Goal: Information Seeking & Learning: Learn about a topic

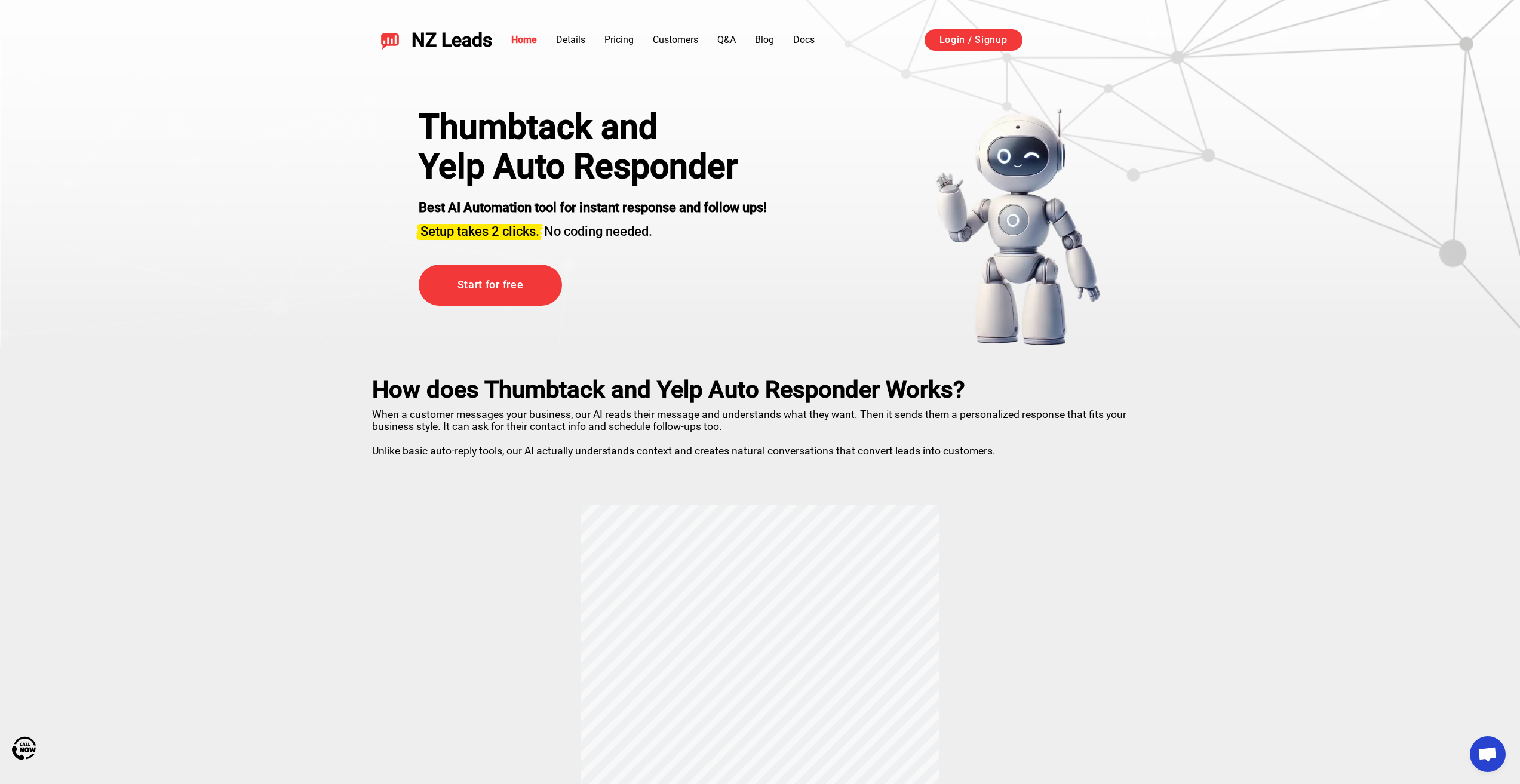
click at [154, 112] on section "Thumbtack and Yelp Auto Responder Best AI Automation tool for instant response …" at bounding box center [760, 173] width 1520 height 346
click at [201, 274] on section "Thumbtack and Yelp Auto Responder Best AI Automation tool for instant response …" at bounding box center [760, 173] width 1520 height 346
click at [766, 38] on link "Blog" at bounding box center [764, 40] width 19 height 12
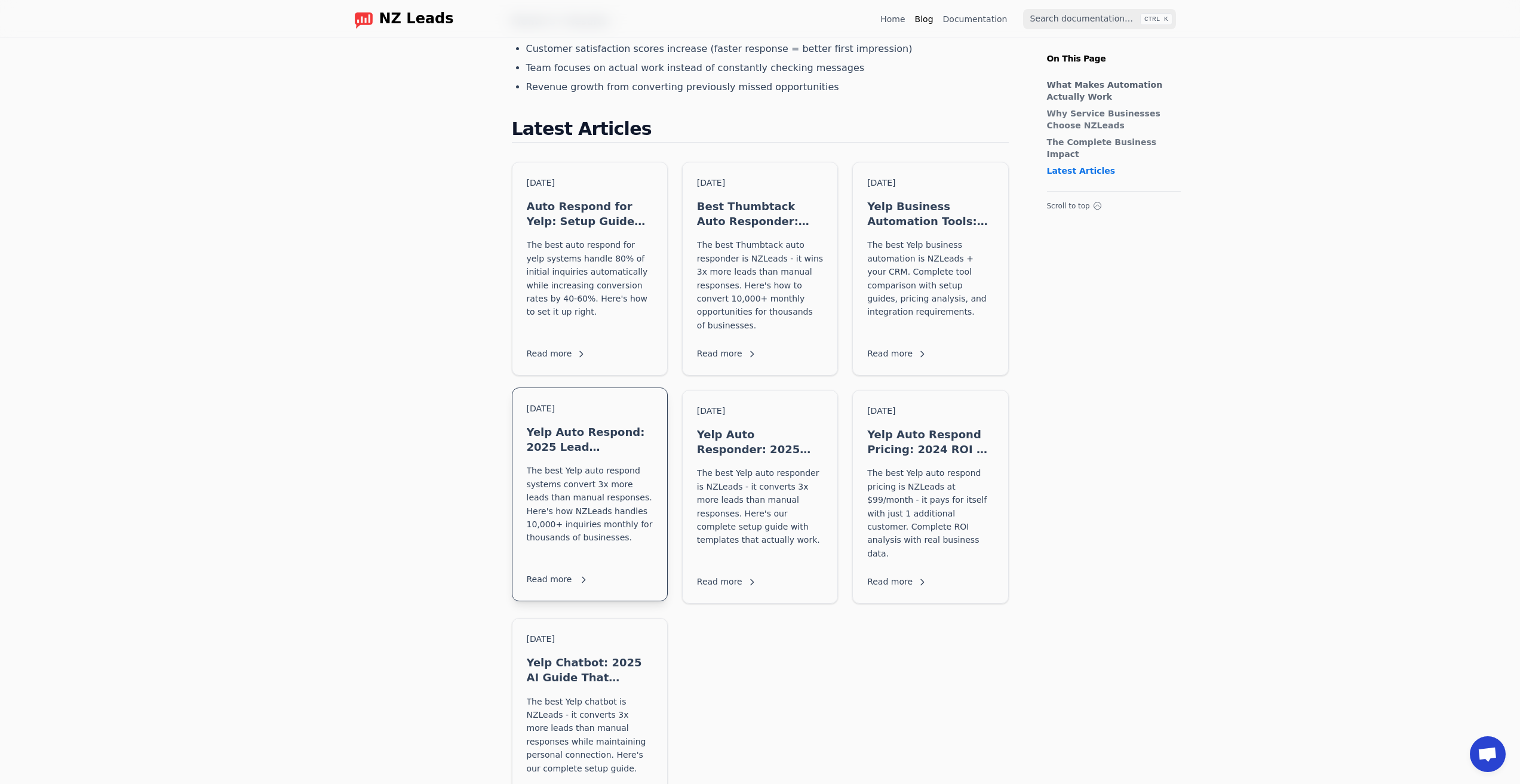
scroll to position [996, 0]
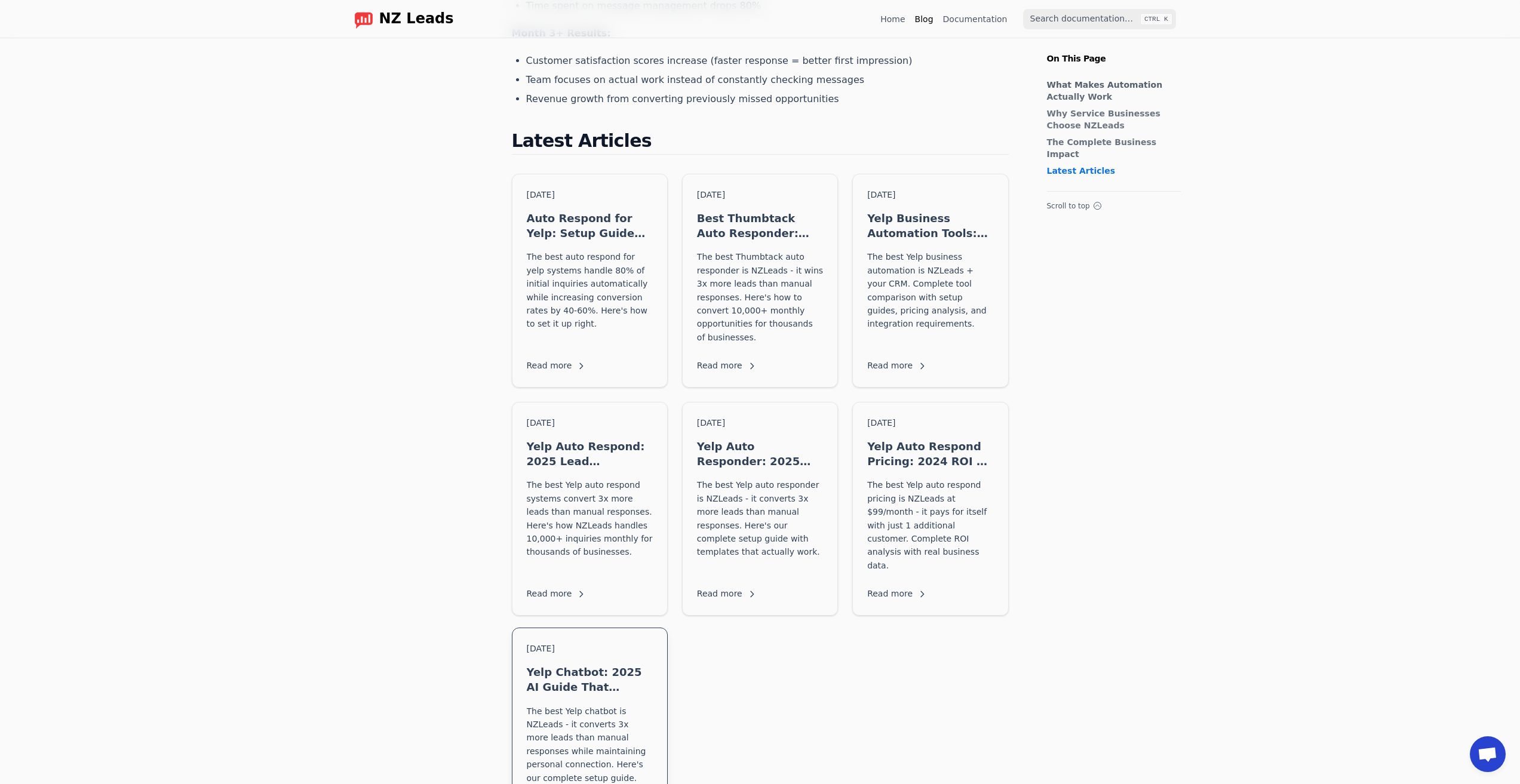
click at [621, 704] on p "The best Yelp chatbot is NZLeads - it converts 3x more leads than manual respon…" at bounding box center [589, 744] width 126 height 80
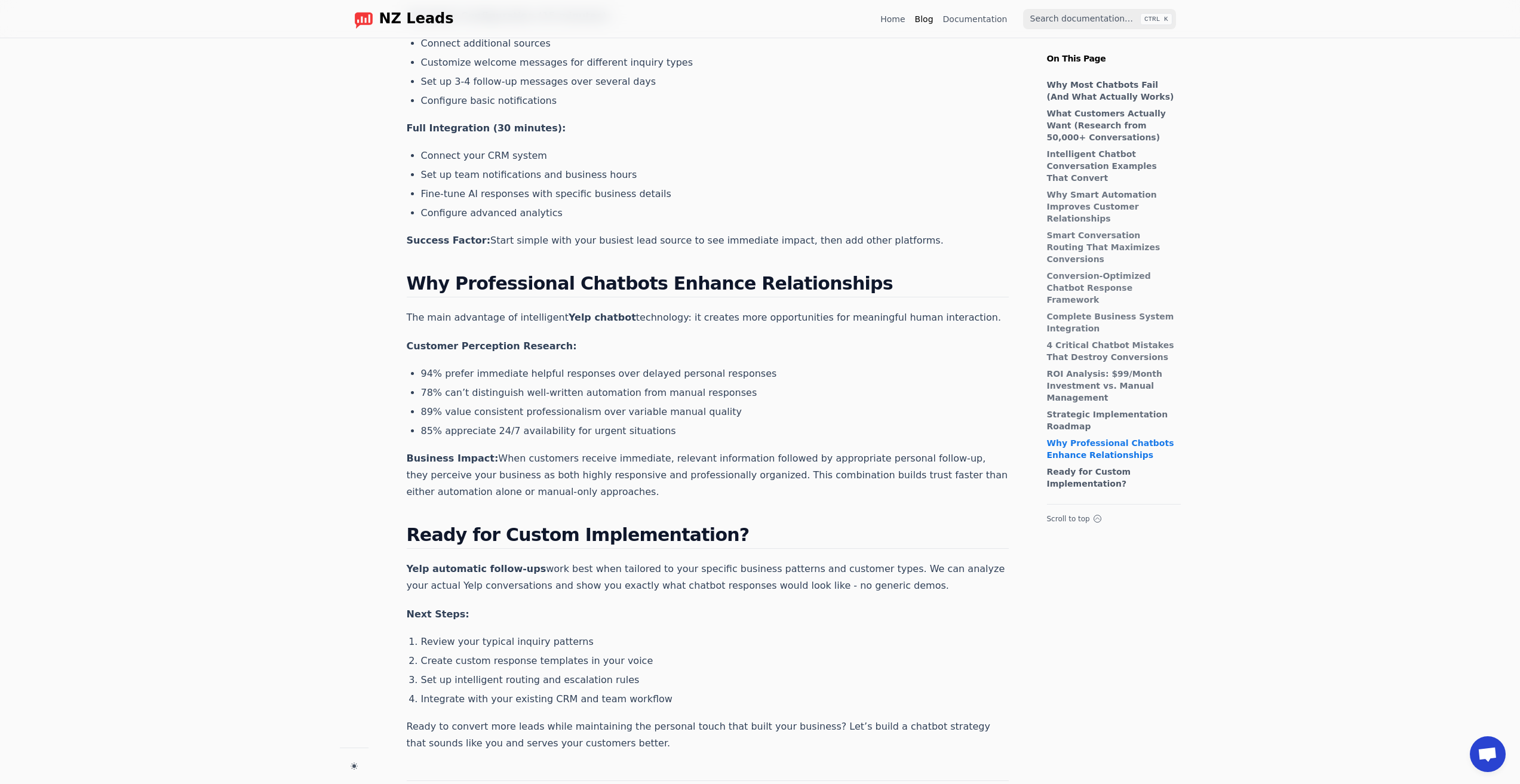
scroll to position [4842, 0]
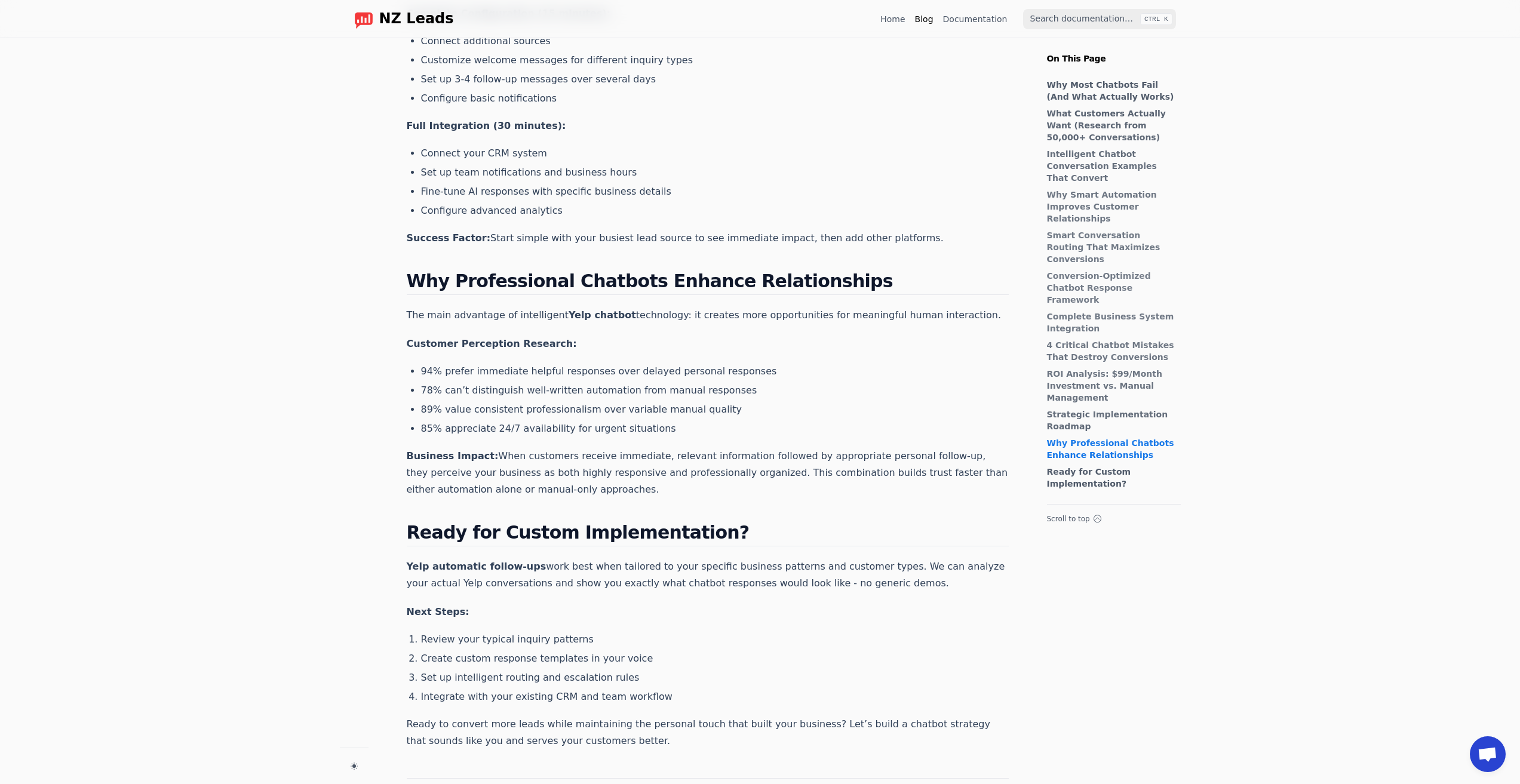
click at [407, 22] on span "NZ Leads" at bounding box center [416, 19] width 75 height 17
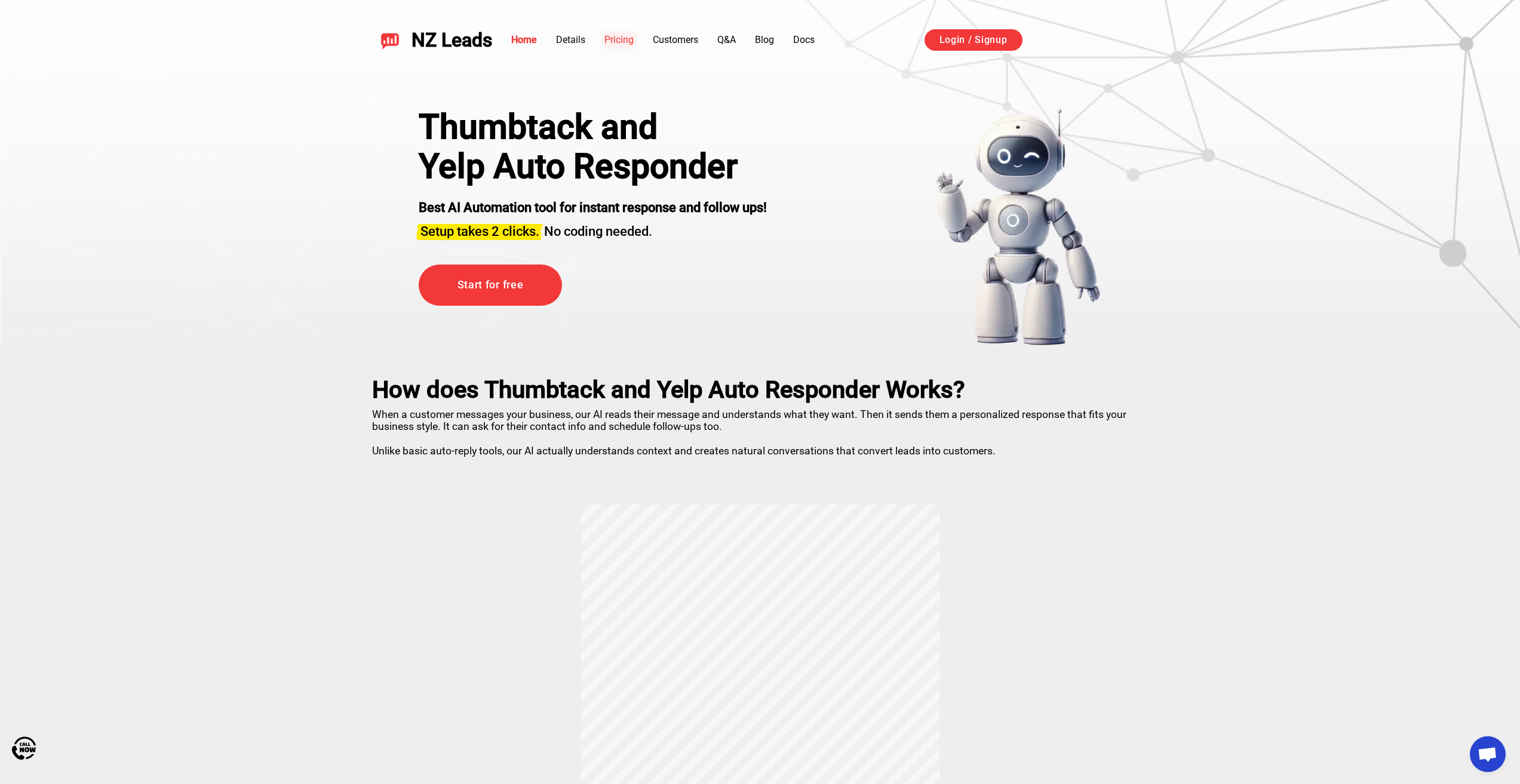
click at [631, 41] on link "Pricing" at bounding box center [619, 40] width 29 height 12
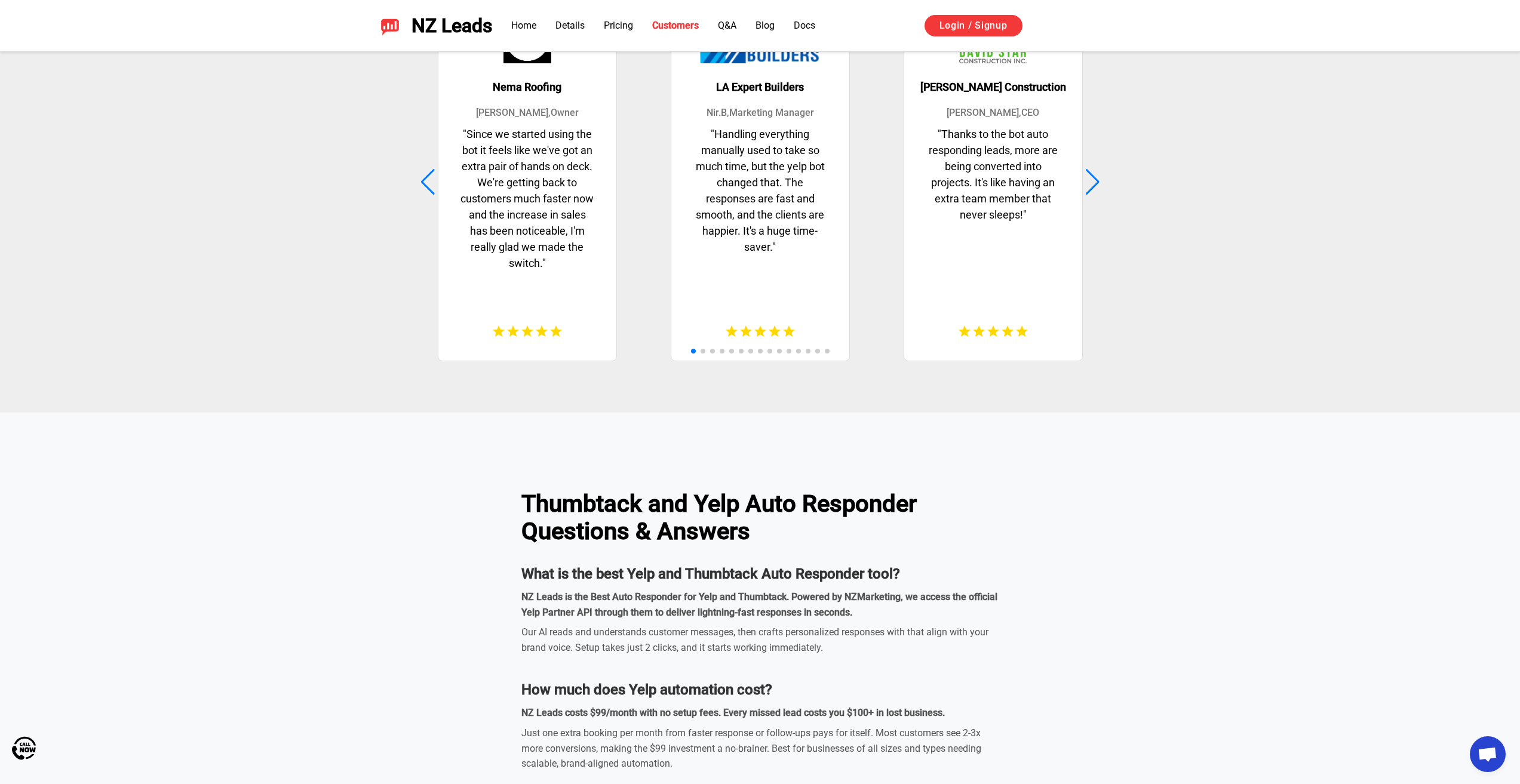
scroll to position [3298, 0]
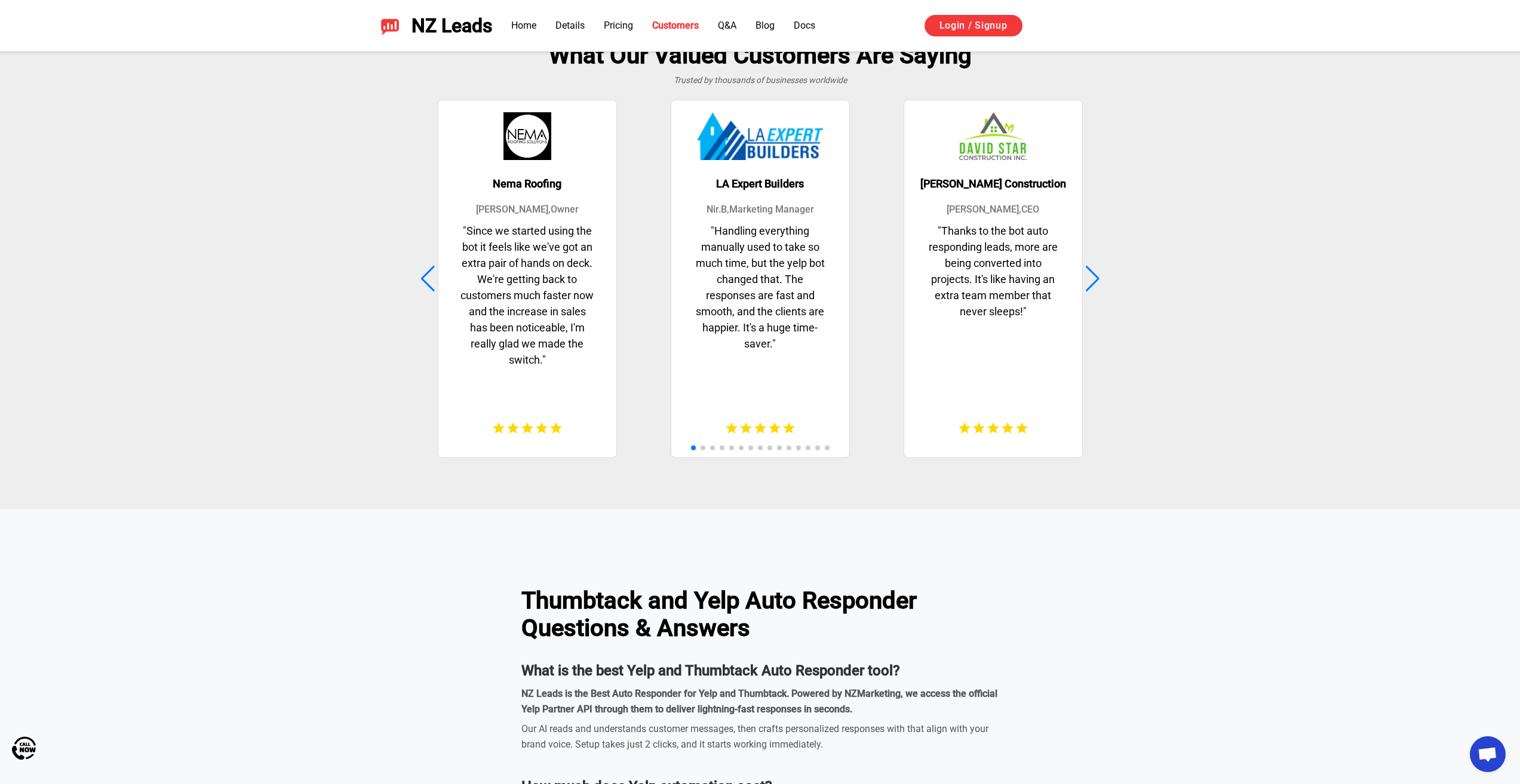
click at [740, 448] on span at bounding box center [741, 447] width 4 height 4
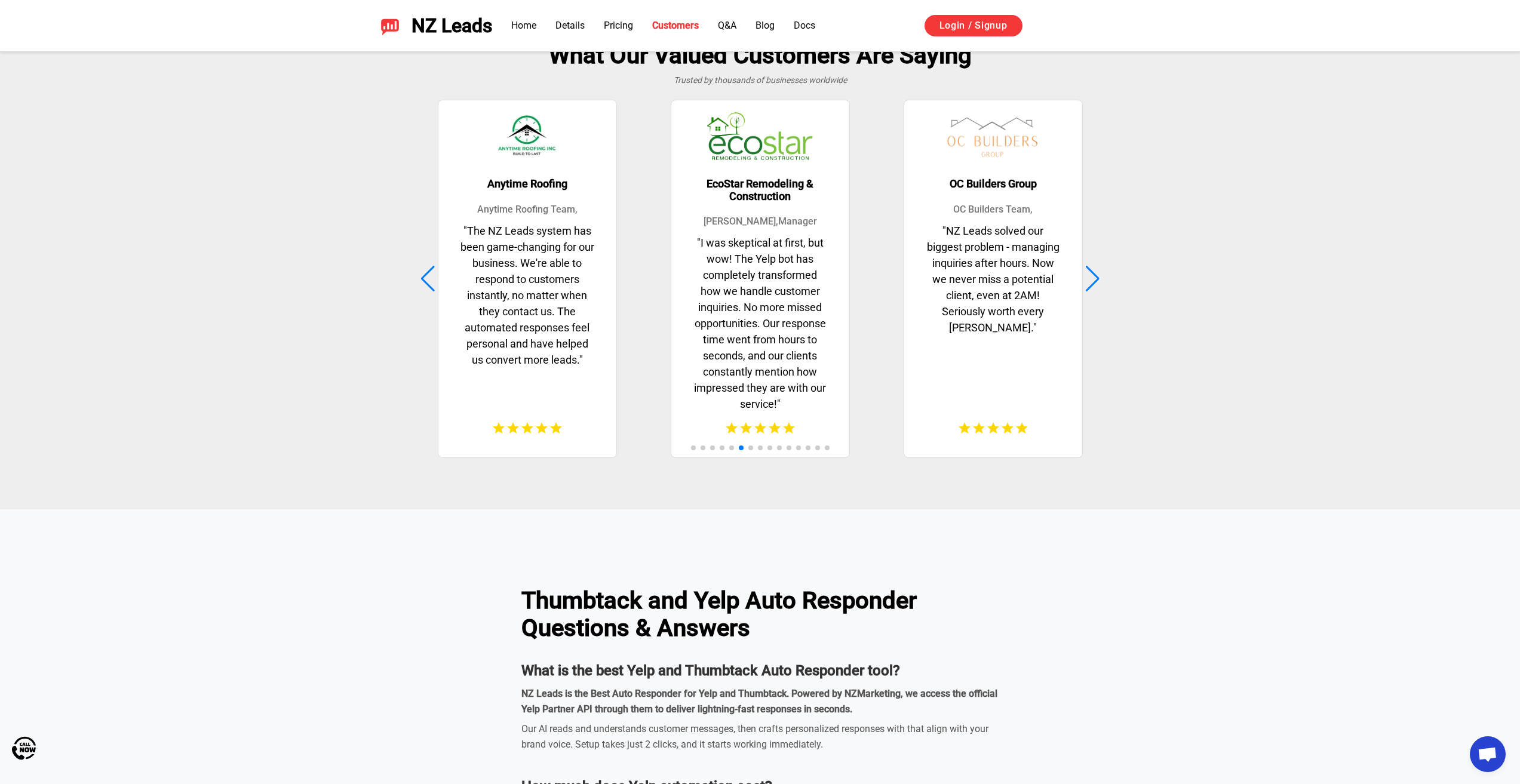
click at [1104, 283] on div "OC Builders Group OC Builders Team , " NZ Leads solved our biggest problem - ma…" at bounding box center [993, 279] width 227 height 361
click at [1080, 277] on article "OC Builders Group OC Builders Team , " NZ Leads solved our biggest problem - ma…" at bounding box center [993, 279] width 179 height 358
click at [1097, 283] on div at bounding box center [1092, 278] width 16 height 26
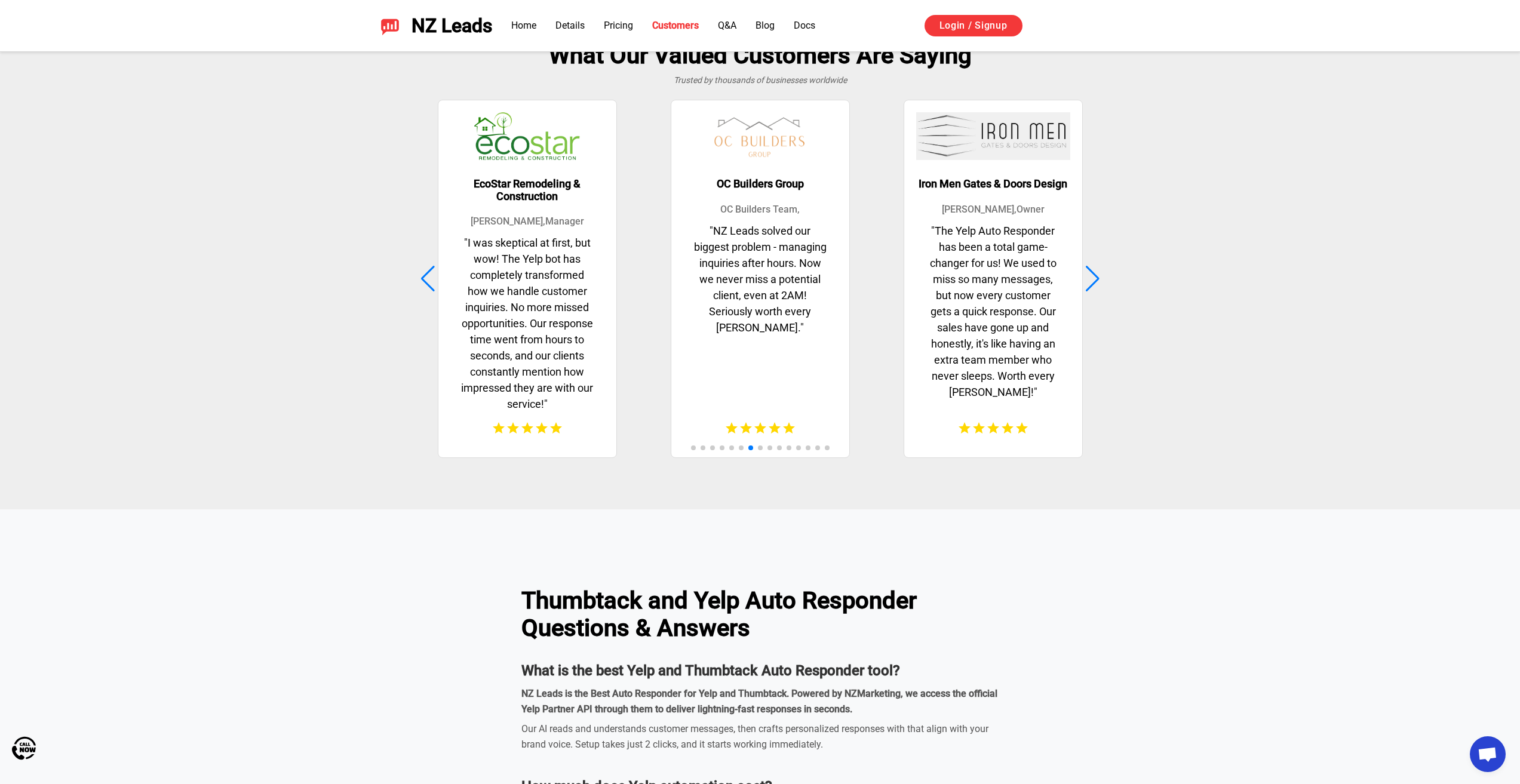
click at [1097, 283] on div at bounding box center [1092, 278] width 16 height 26
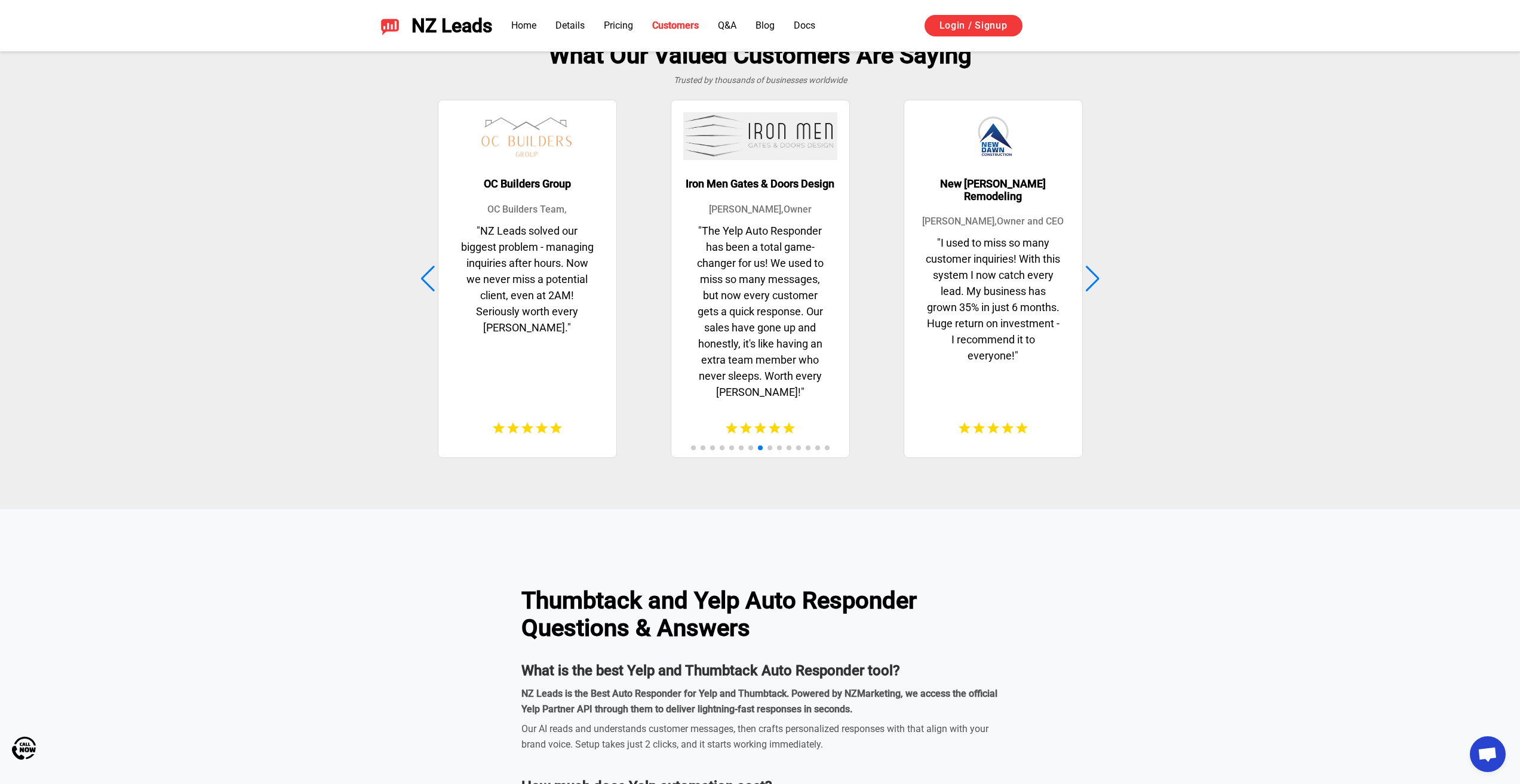
click at [1097, 283] on div at bounding box center [1092, 278] width 16 height 26
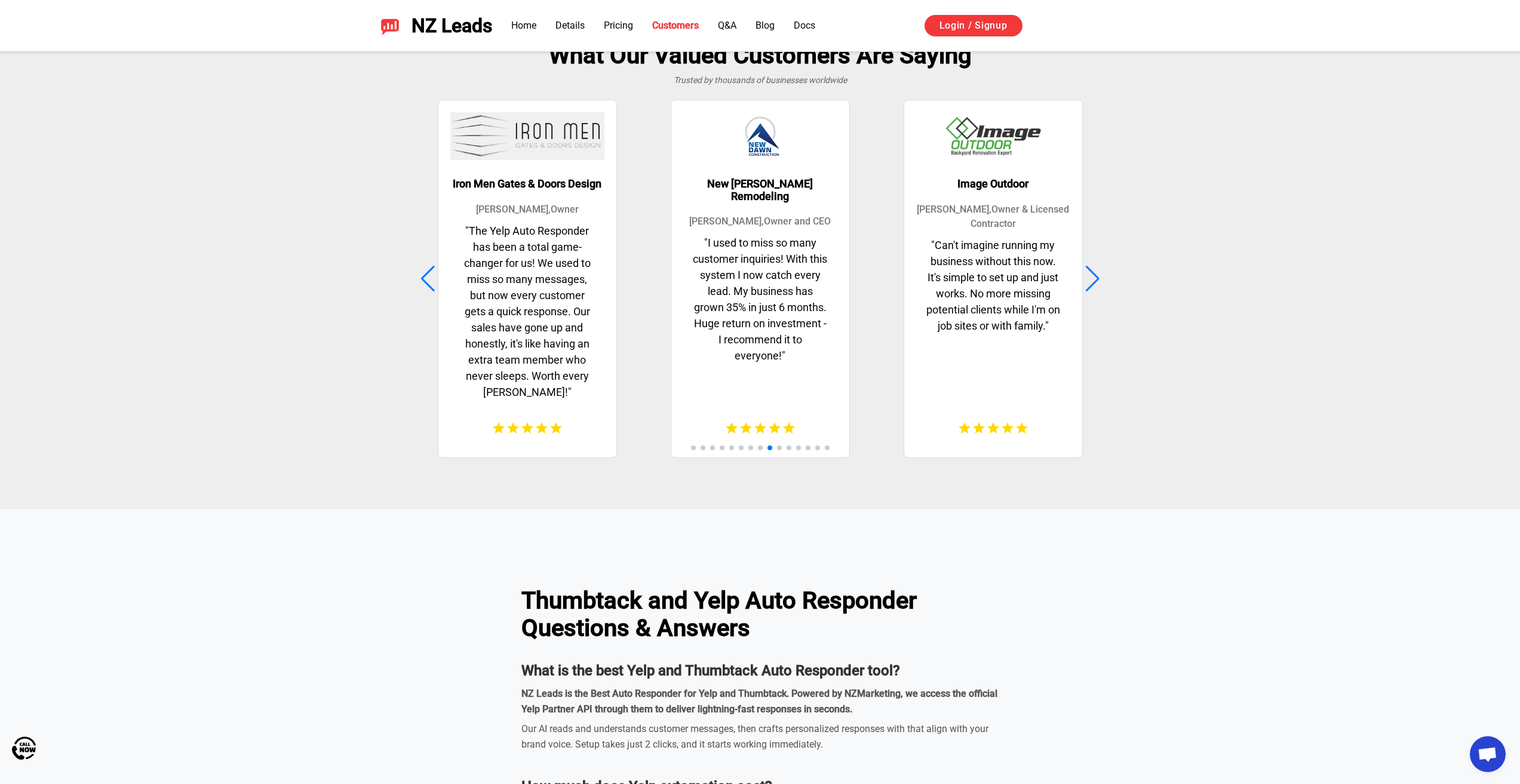
click at [1097, 283] on div at bounding box center [1092, 278] width 16 height 26
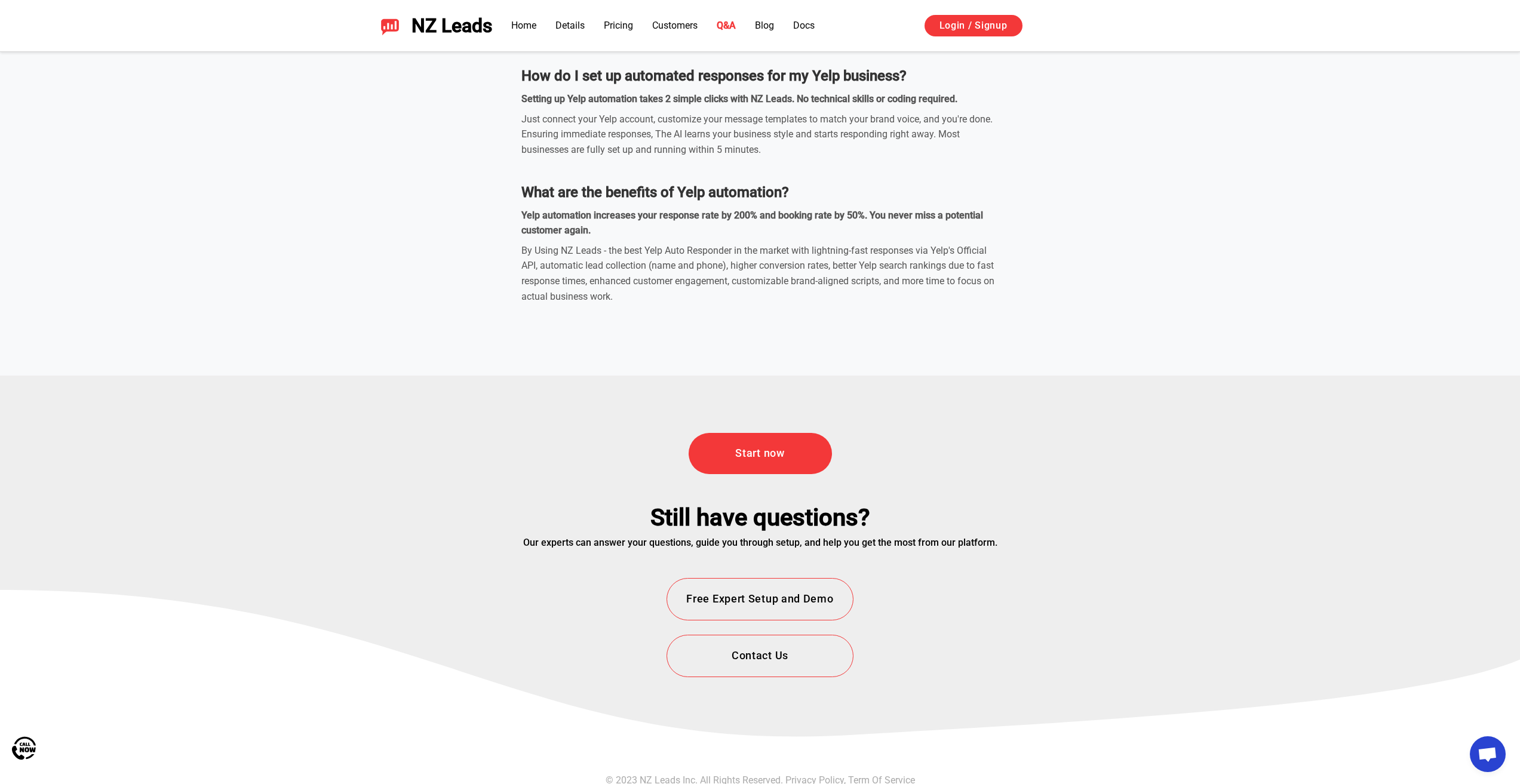
scroll to position [4315, 0]
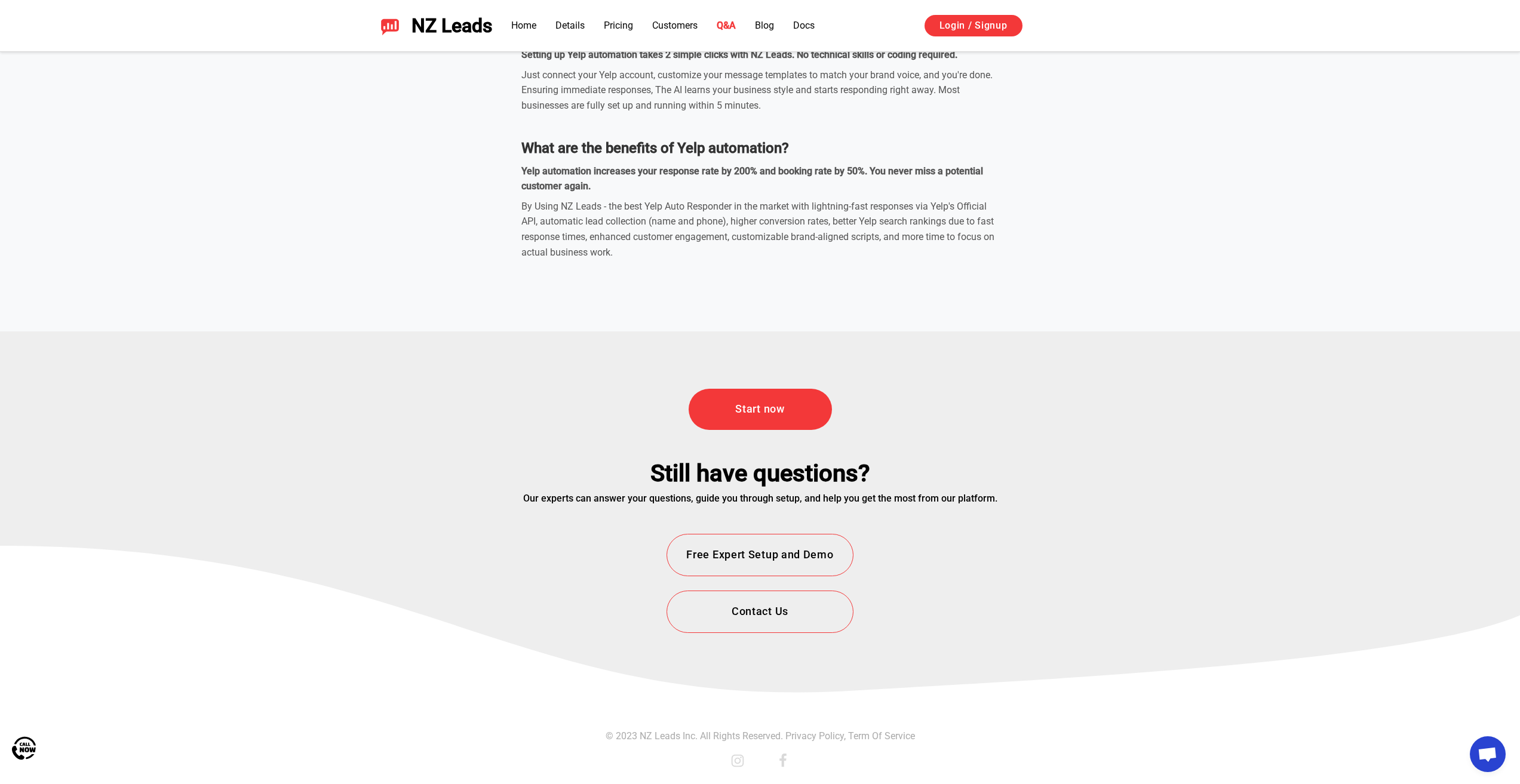
click at [439, 30] on span "NZ Leads" at bounding box center [452, 26] width 81 height 22
click at [383, 26] on img at bounding box center [390, 26] width 19 height 19
click at [526, 27] on link "Home" at bounding box center [523, 26] width 25 height 12
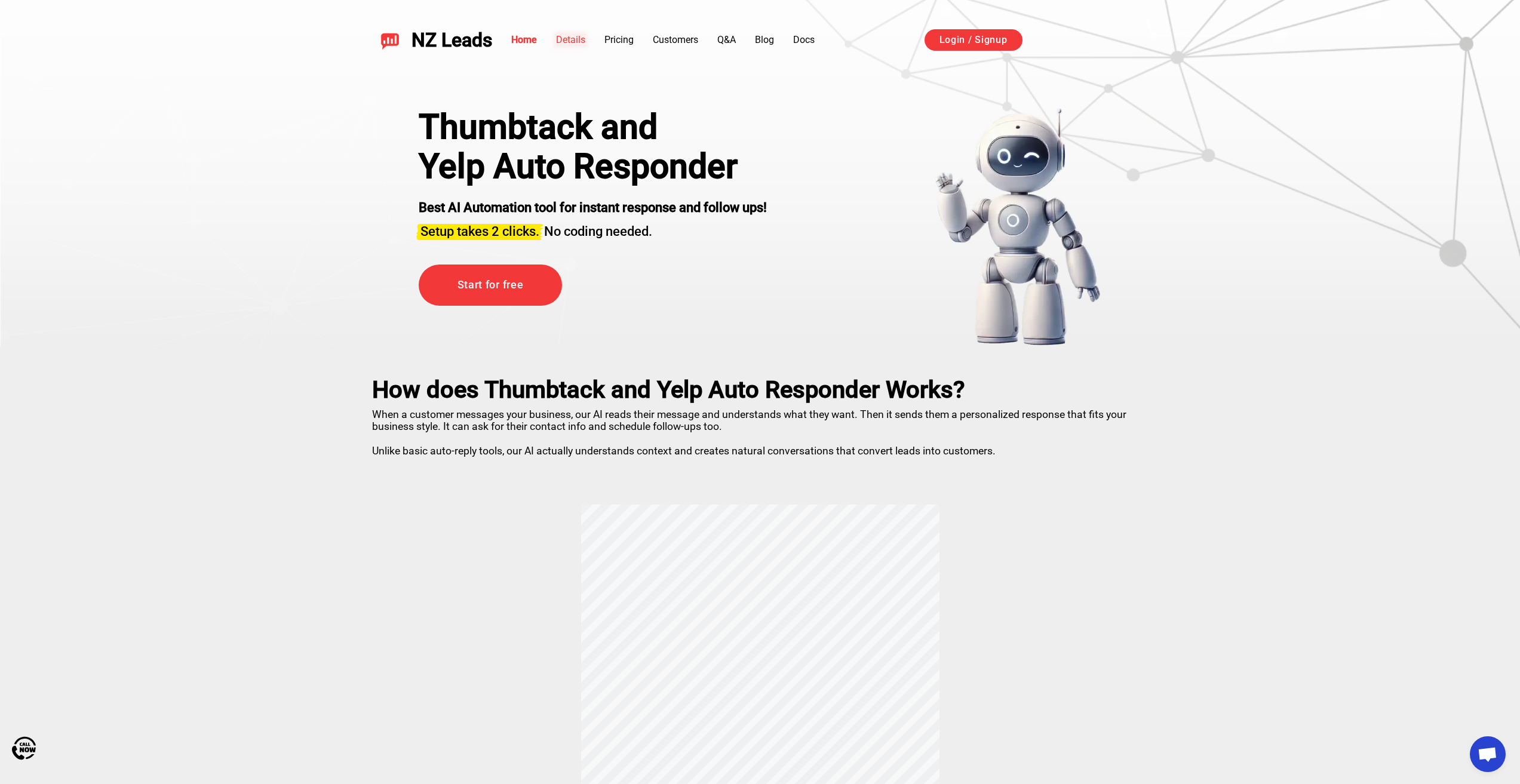
click at [582, 40] on link "Details" at bounding box center [571, 40] width 29 height 12
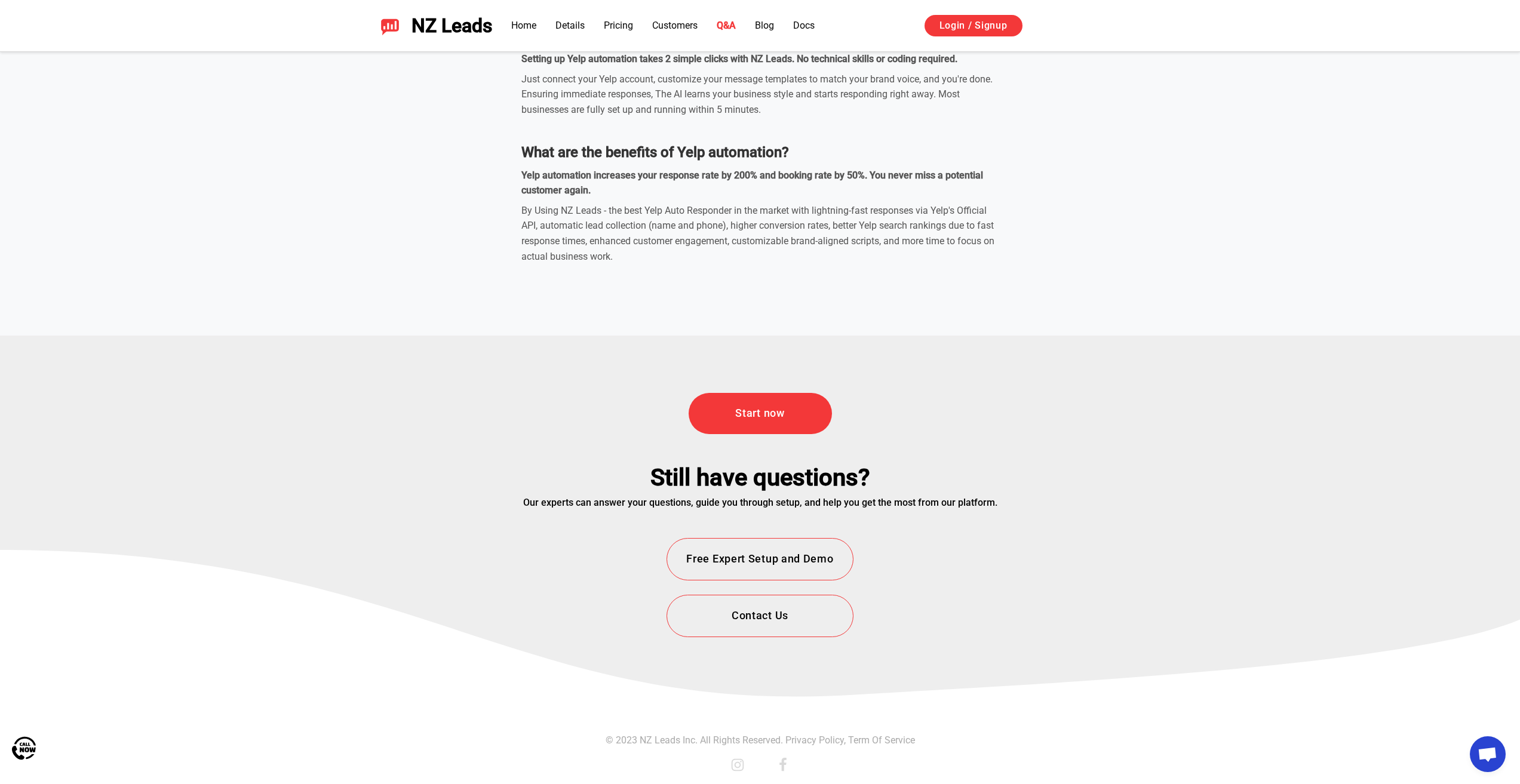
scroll to position [4315, 0]
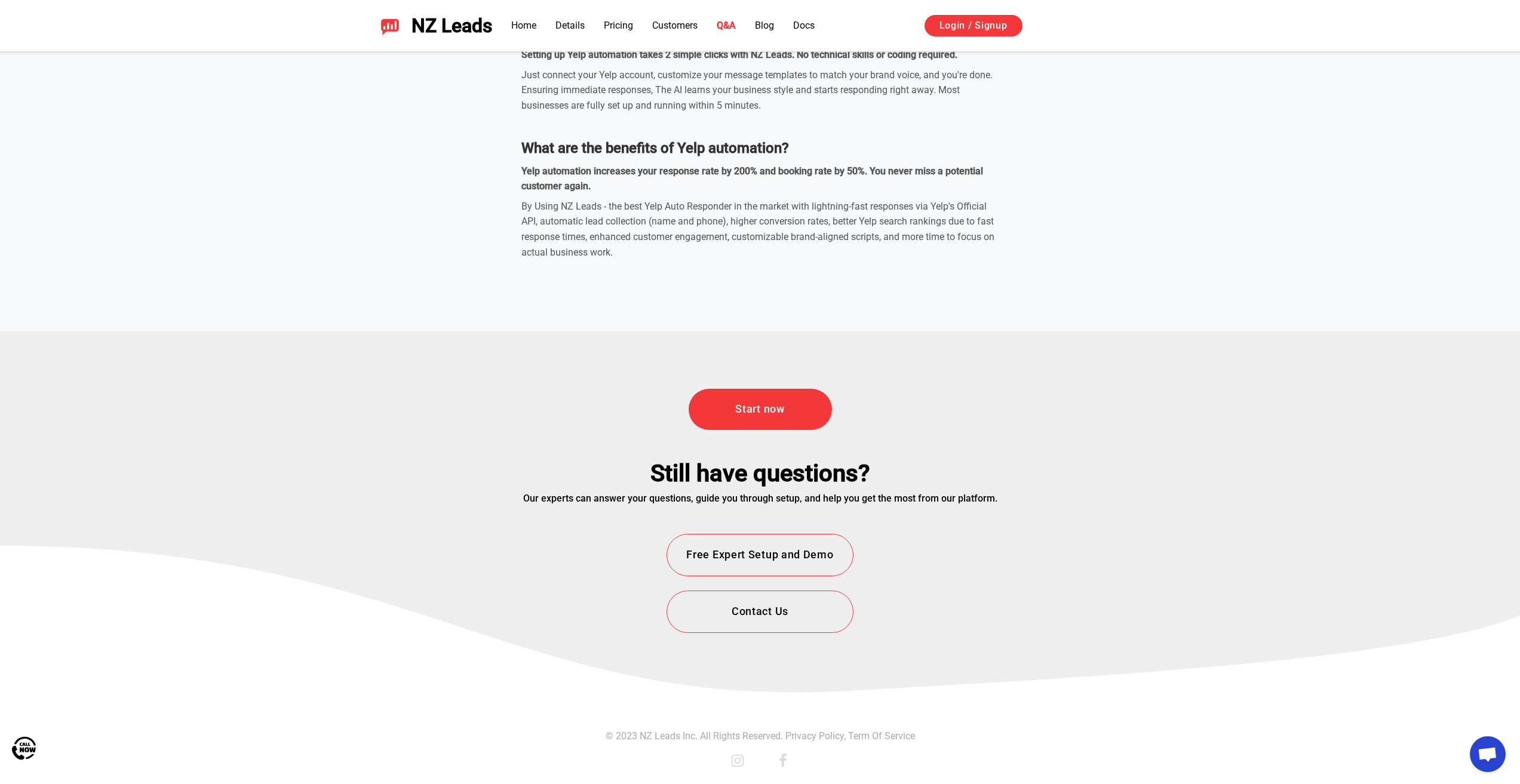
click at [742, 765] on icon at bounding box center [737, 761] width 13 height 13
click at [788, 759] on icon at bounding box center [783, 760] width 14 height 14
click at [766, 565] on button "Free Expert Setup and Demo" at bounding box center [759, 554] width 186 height 42
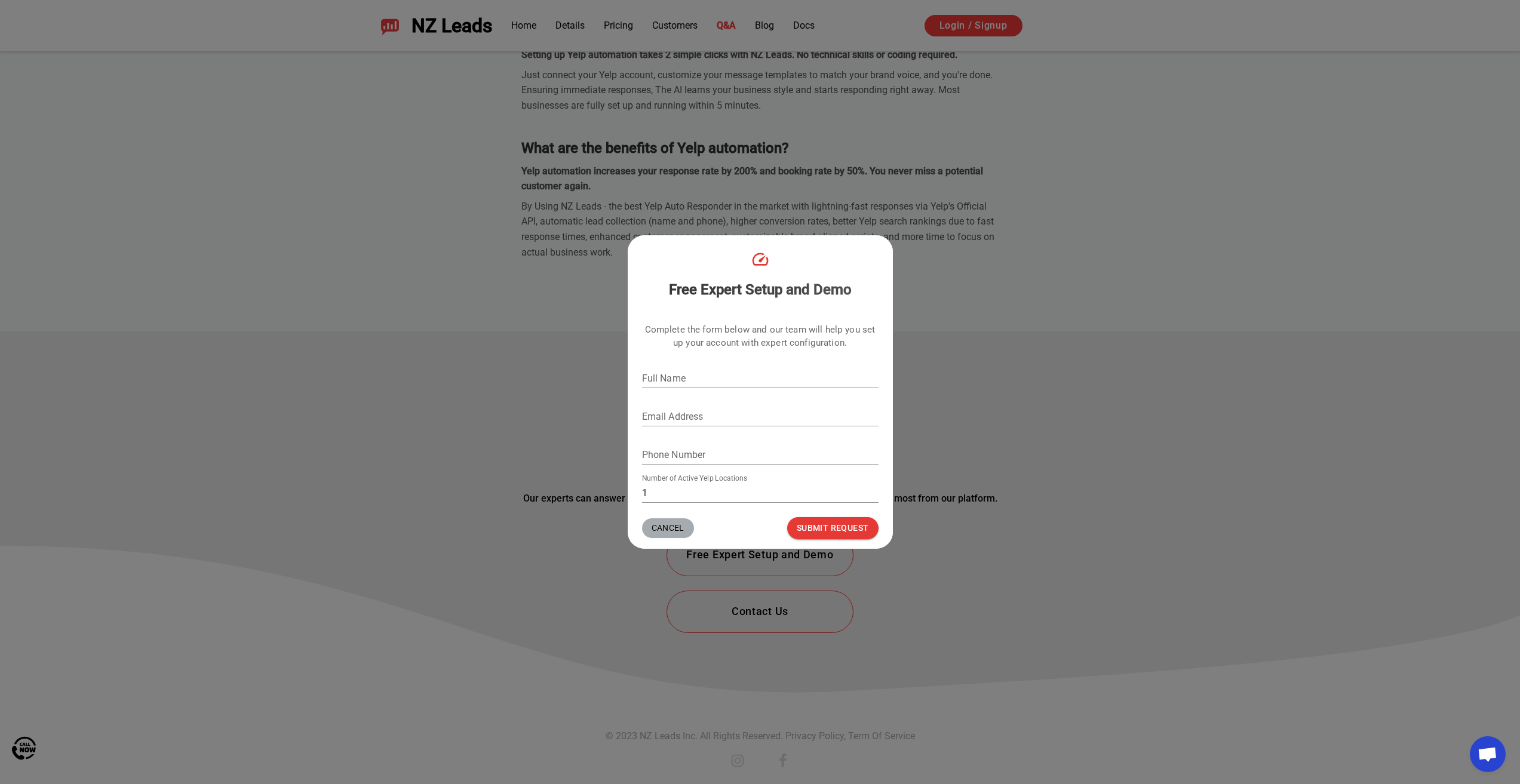
click at [667, 528] on button "CANCEL" at bounding box center [667, 528] width 52 height 20
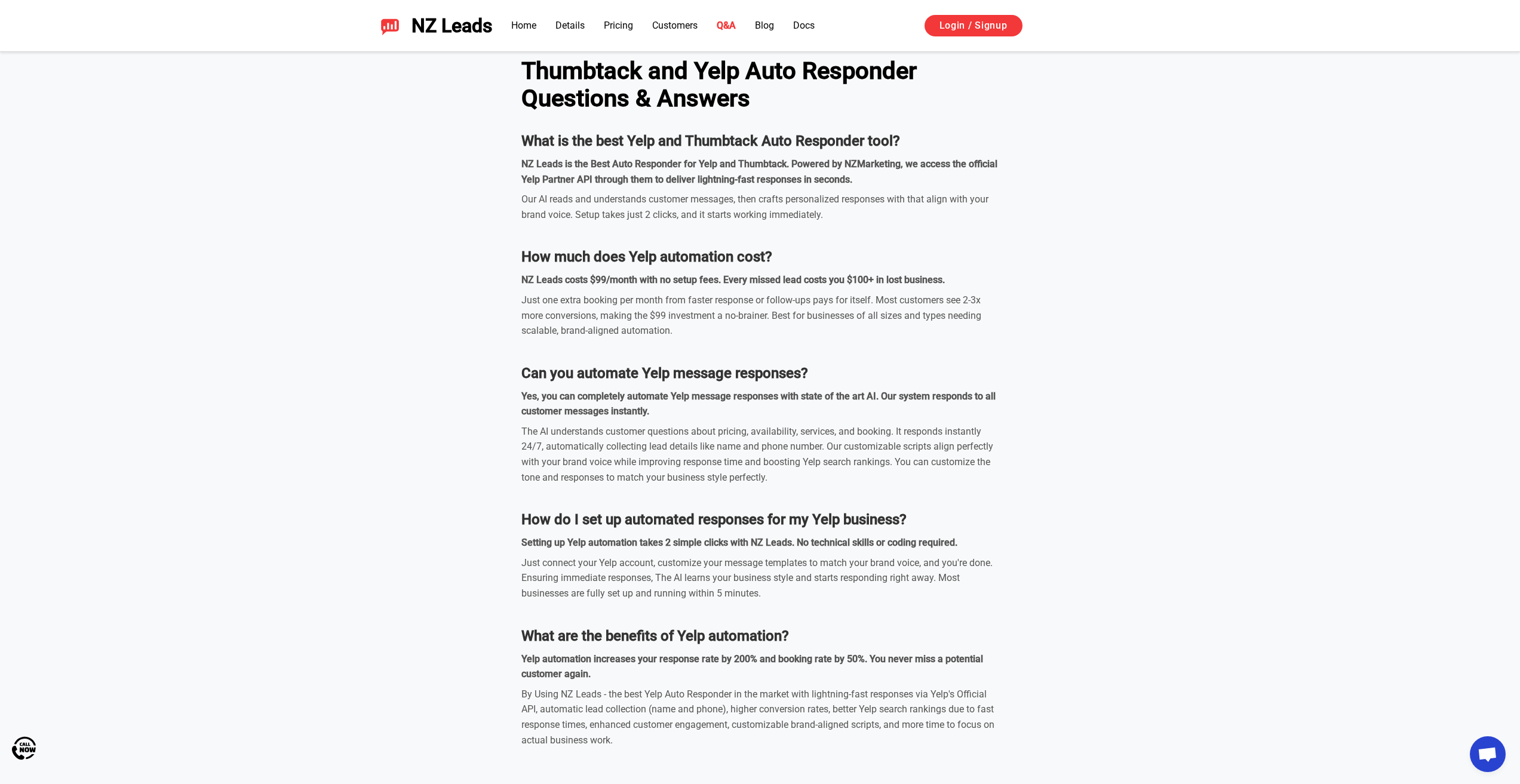
scroll to position [3811, 0]
